Goal: Navigation & Orientation: Find specific page/section

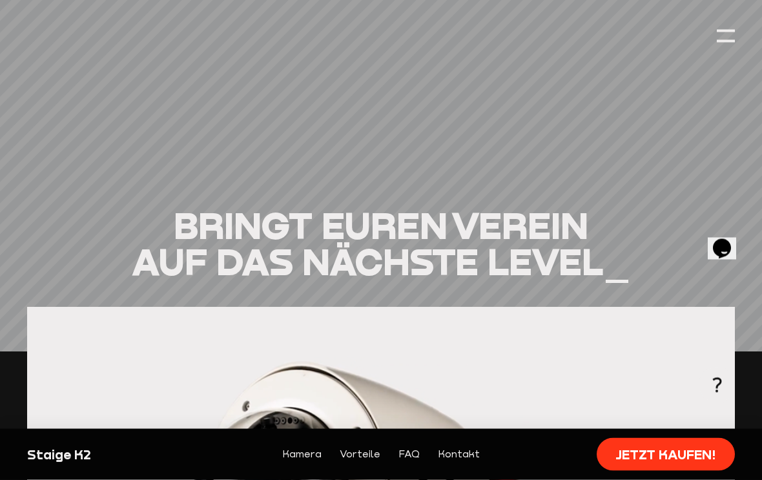
scroll to position [822, 0]
click at [727, 44] on div at bounding box center [726, 36] width 18 height 18
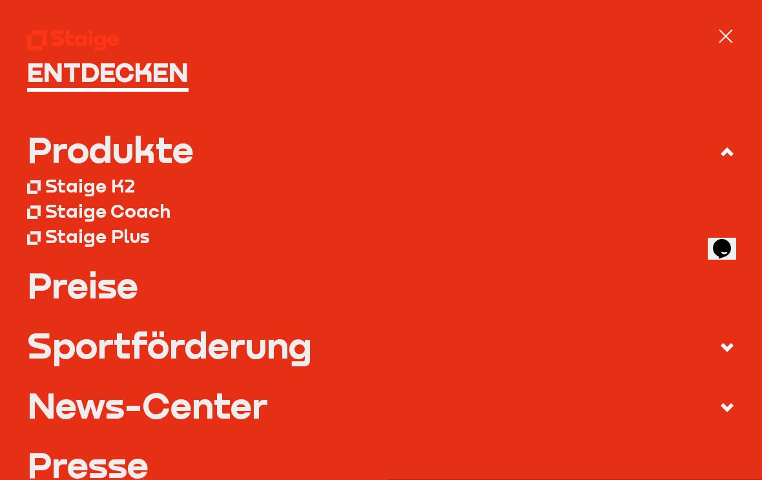
scroll to position [52, 0]
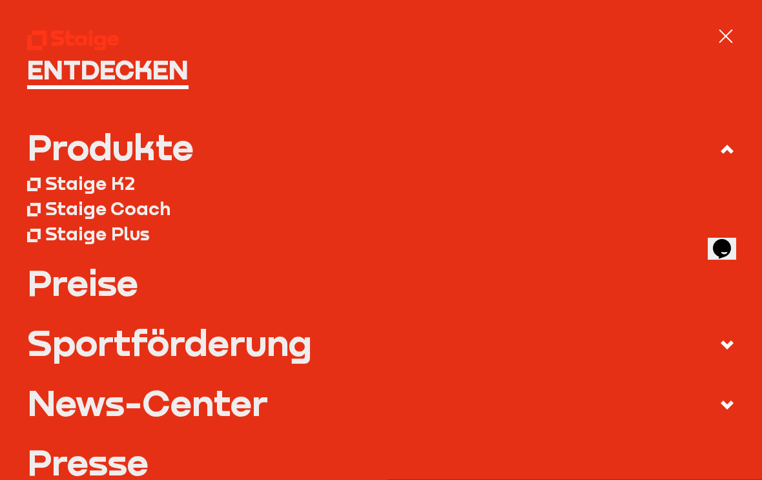
click at [48, 77] on h1 "Entdecken" at bounding box center [381, 69] width 708 height 27
click at [733, 30] on div at bounding box center [727, 36] width 14 height 14
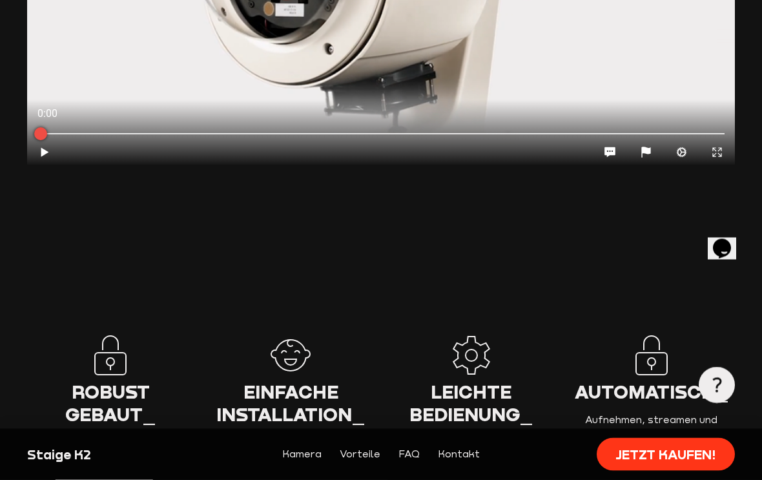
scroll to position [1295, 0]
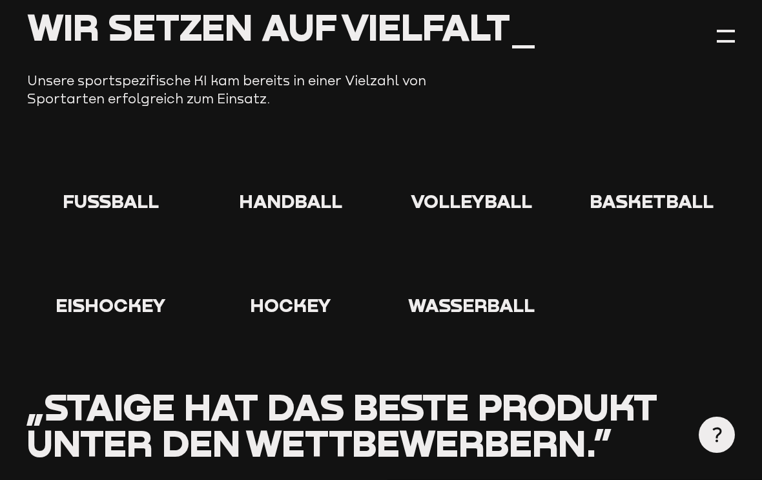
scroll to position [1190, 0]
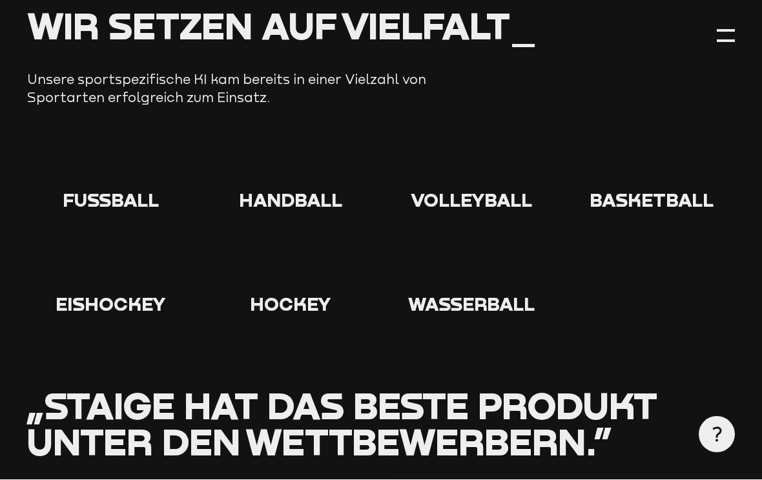
click at [101, 148] on icon at bounding box center [110, 163] width 41 height 41
click at [115, 143] on icon at bounding box center [110, 163] width 41 height 41
click at [90, 143] on use at bounding box center [90, 143] width 0 height 0
click at [110, 189] on span "Fußball" at bounding box center [111, 200] width 96 height 22
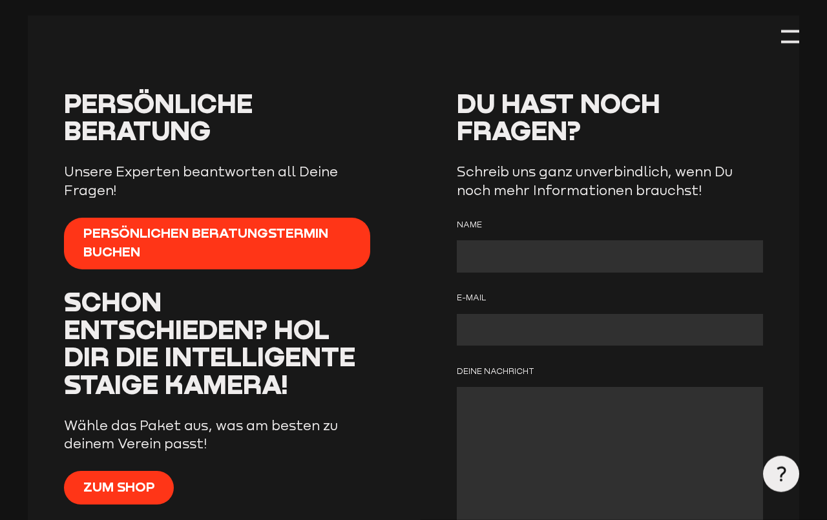
click at [782, 31] on div at bounding box center [790, 31] width 18 height 3
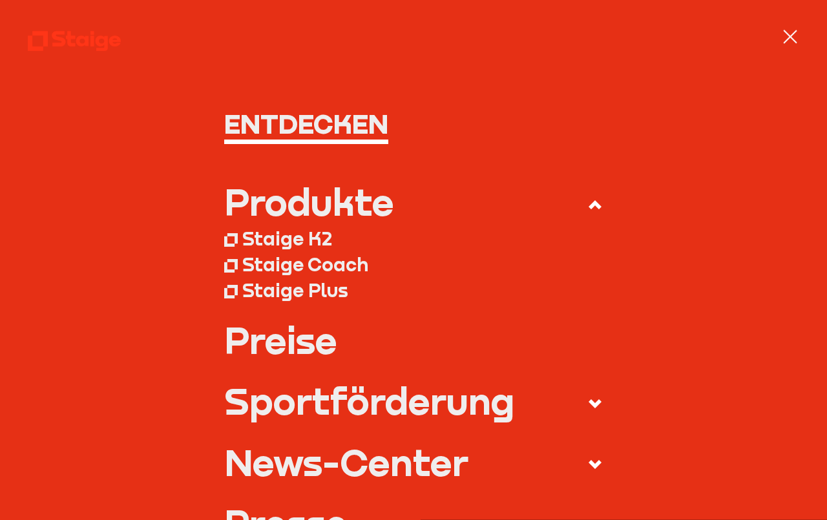
click at [800, 23] on nav "Entdecken Produkte Staige K2 Staige Coach Staige Plus Preise Blog FAQ" at bounding box center [413, 260] width 827 height 520
click at [778, 47] on nav "Entdecken Produkte Staige K2 Staige Coach Staige Plus Preise Blog FAQ" at bounding box center [413, 260] width 827 height 520
click at [782, 37] on div at bounding box center [790, 37] width 18 height 18
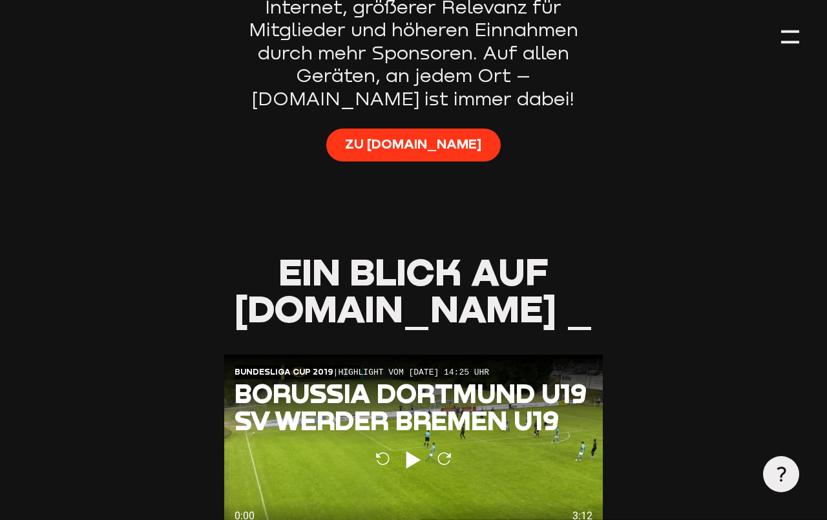
scroll to position [930, 0]
